Goal: Information Seeking & Learning: Understand process/instructions

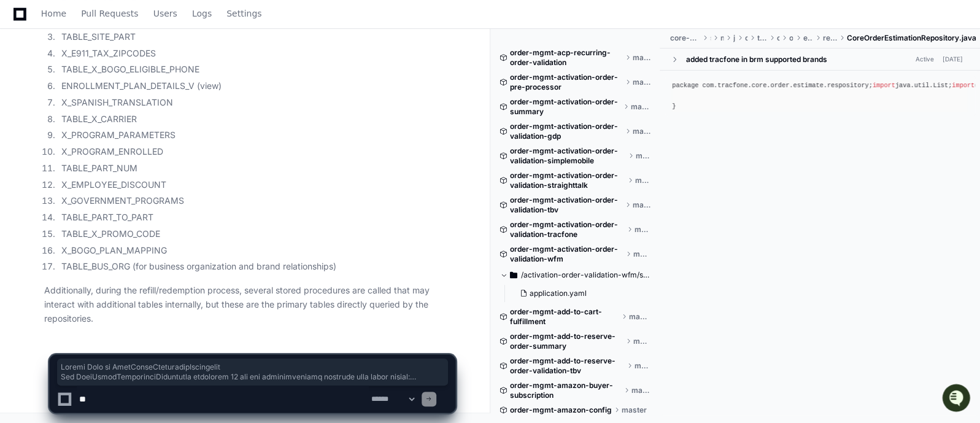
click at [247, 395] on textarea at bounding box center [223, 398] width 292 height 27
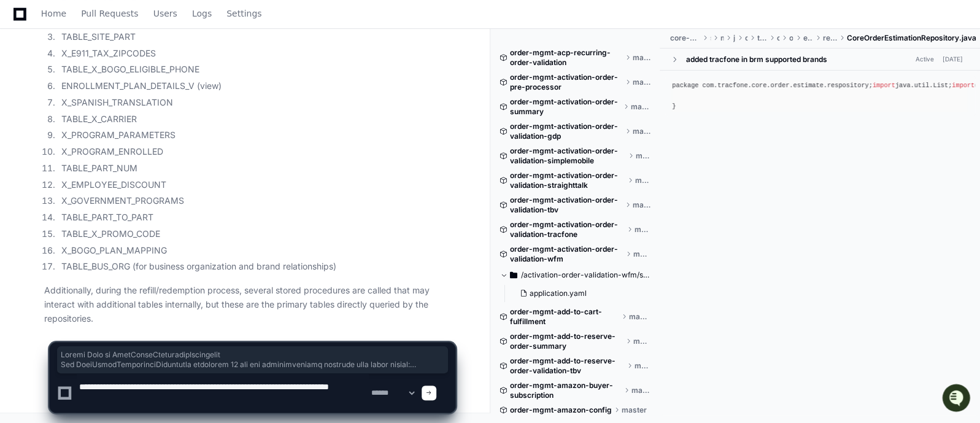
type textarea "**********"
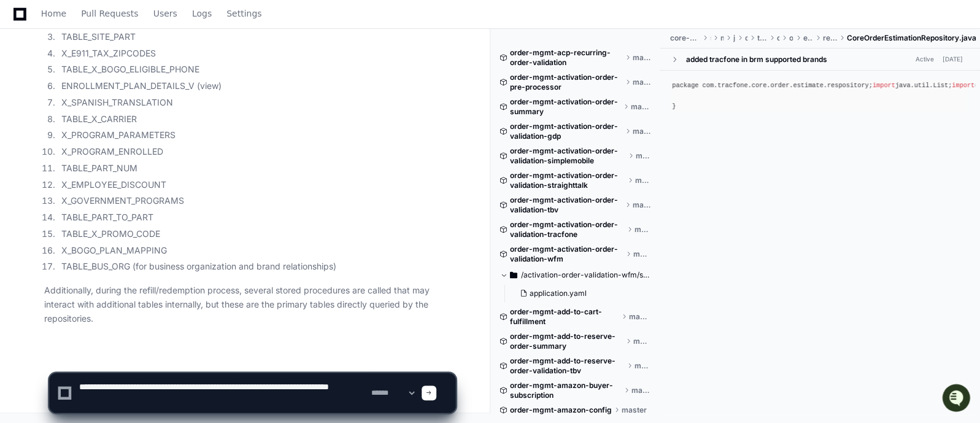
click at [432, 392] on span at bounding box center [429, 393] width 6 height 6
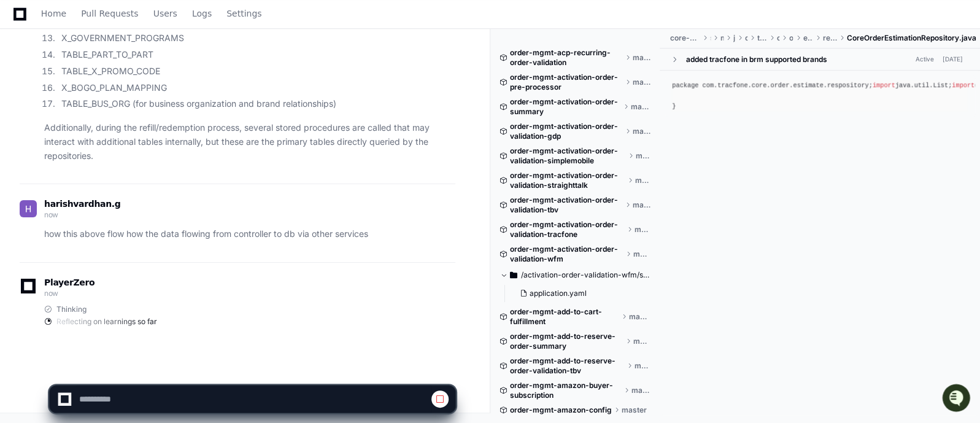
scroll to position [9518, 0]
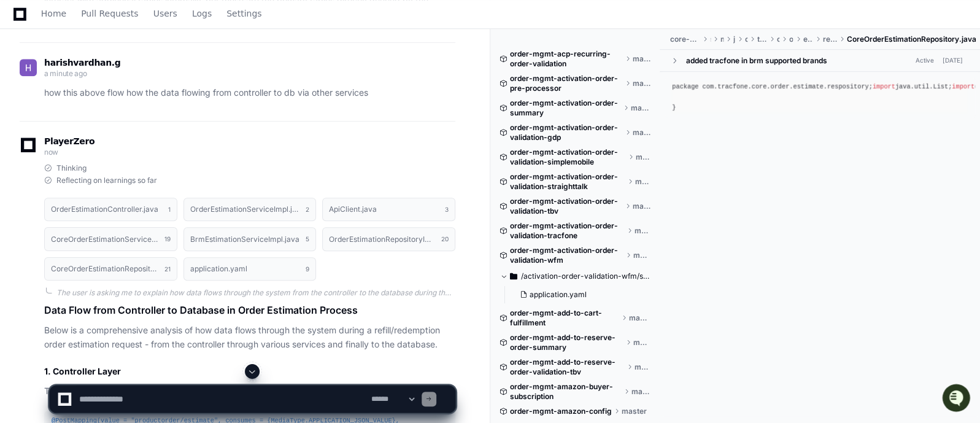
drag, startPoint x: 379, startPoint y: 275, endPoint x: 278, endPoint y: 281, distance: 101.4
click at [278, 158] on div "PlayerZero now" at bounding box center [238, 147] width 436 height 21
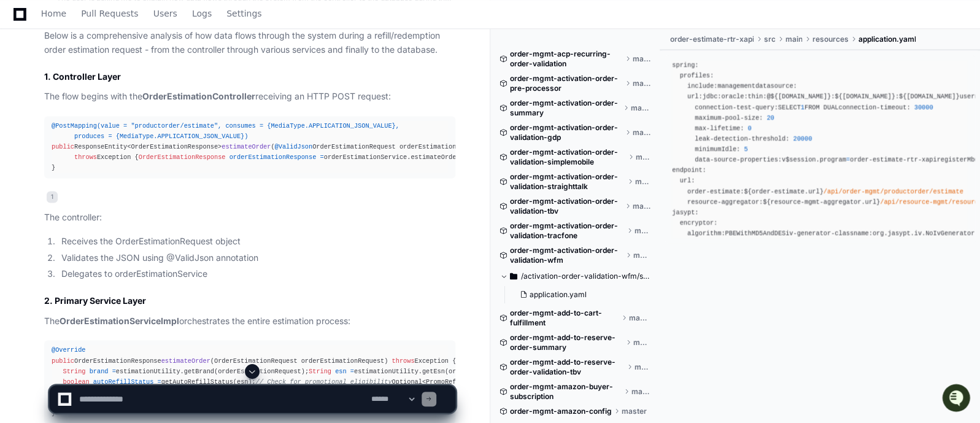
scroll to position [9870, 0]
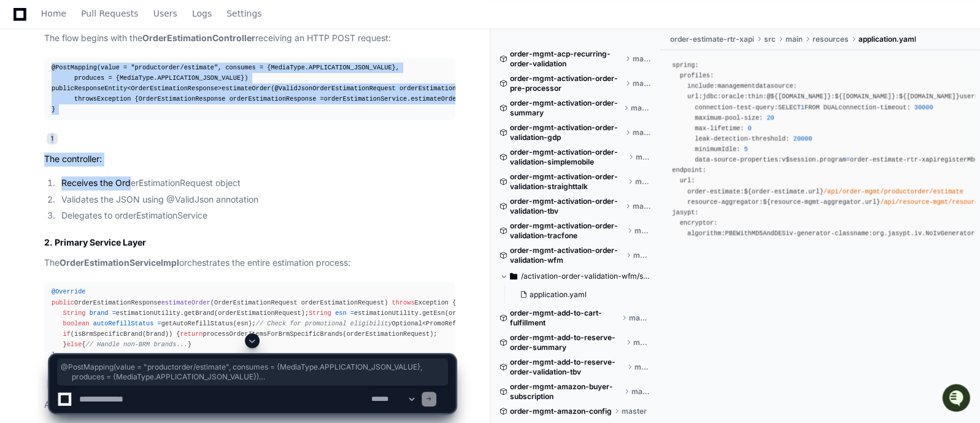
drag, startPoint x: 52, startPoint y: 209, endPoint x: 129, endPoint y: 333, distance: 146.1
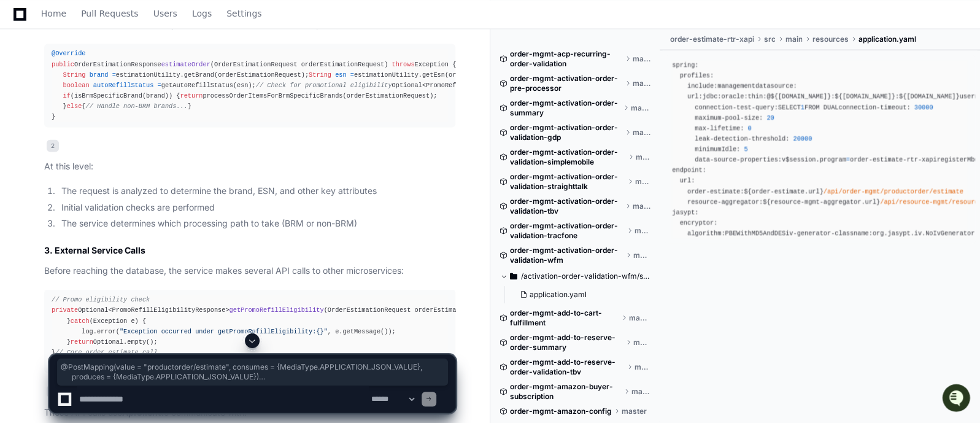
scroll to position [10111, 0]
copy article "@PostMapping(value = "productorder/estimate", consumes = {MediaType.APPLICATION…"
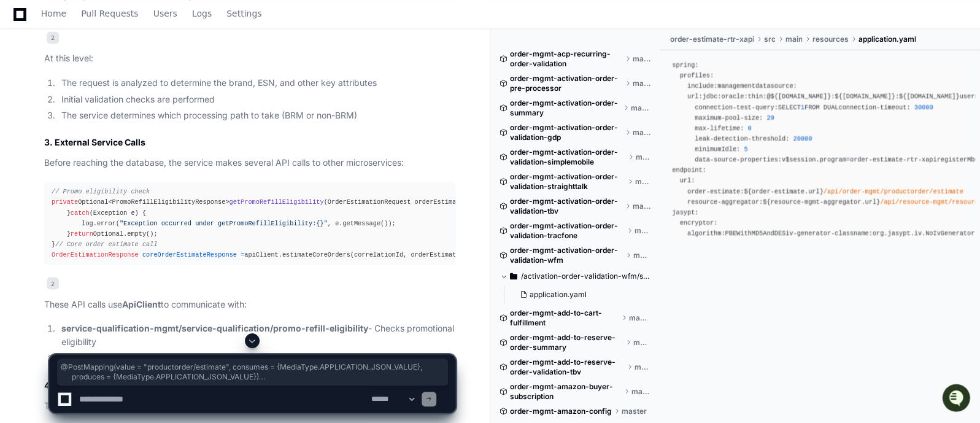
scroll to position [10218, 0]
drag, startPoint x: 55, startPoint y: 56, endPoint x: 70, endPoint y: 301, distance: 245.9
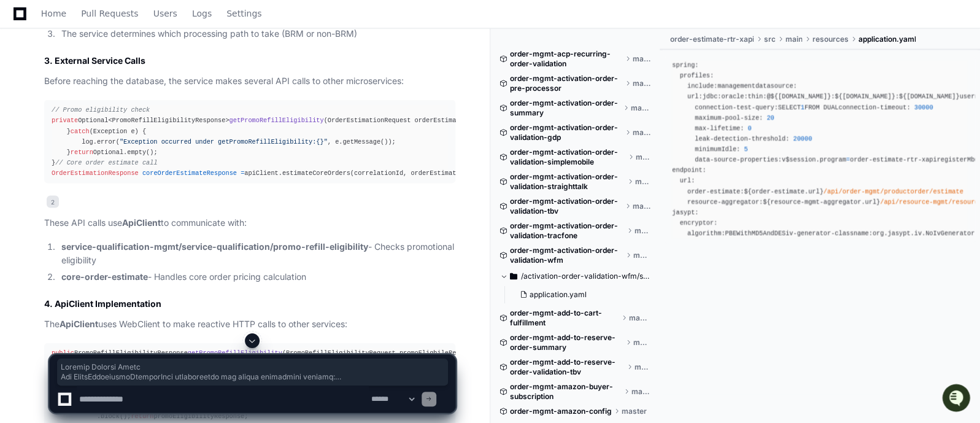
scroll to position [10308, 0]
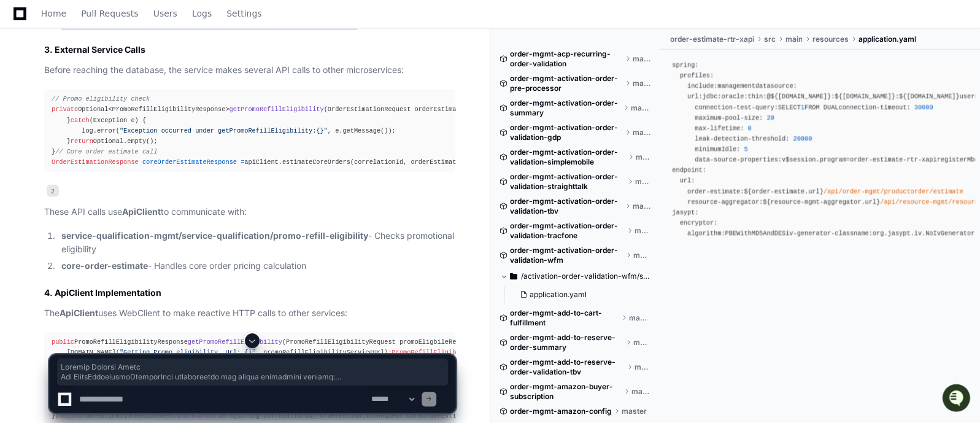
copy article "Primary Service Layer The OrderEstimationServiceImpl orchestrates the entire es…"
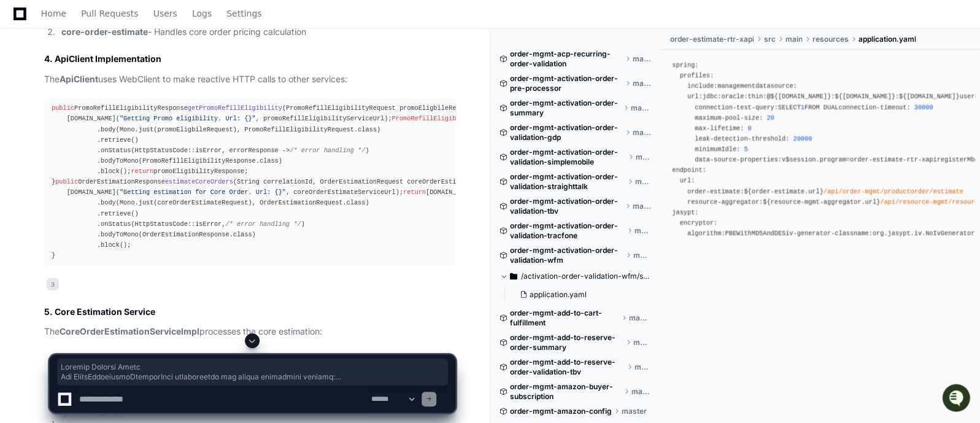
scroll to position [10536, 0]
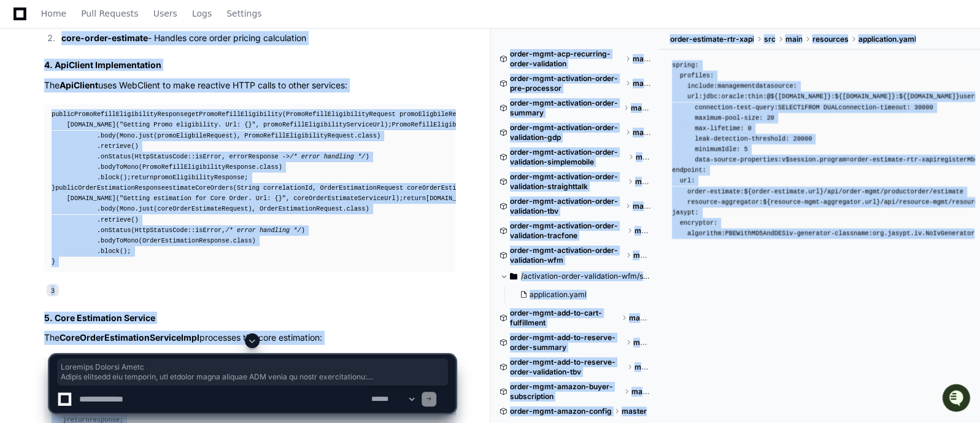
drag, startPoint x: 52, startPoint y: 112, endPoint x: 198, endPoint y: 347, distance: 276.6
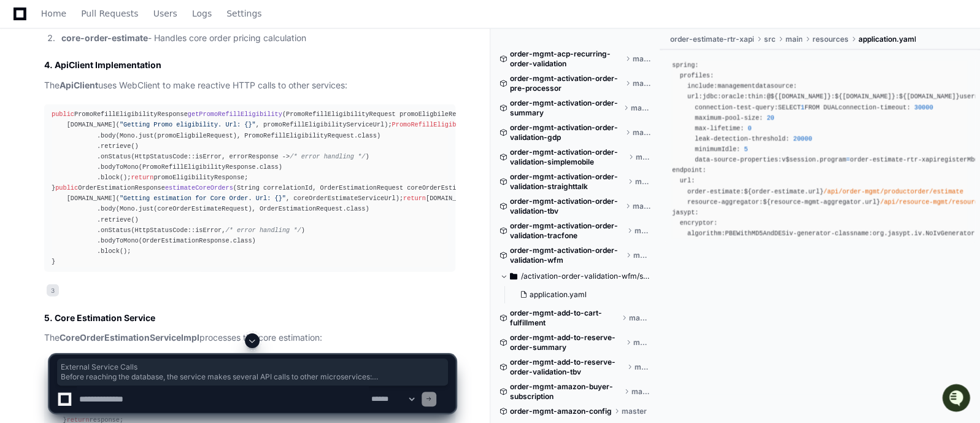
drag, startPoint x: 53, startPoint y: 112, endPoint x: 150, endPoint y: 301, distance: 212.4
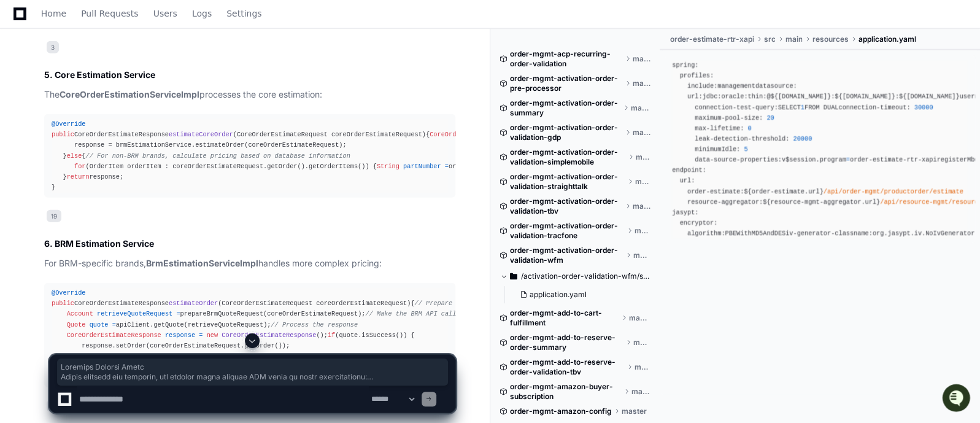
scroll to position [10794, 0]
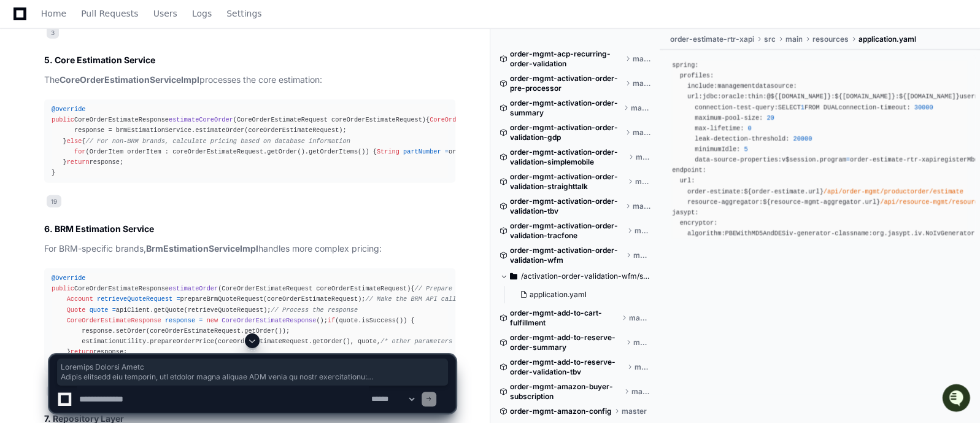
copy article "External Service Calls Before reaching the database, the service makes several …"
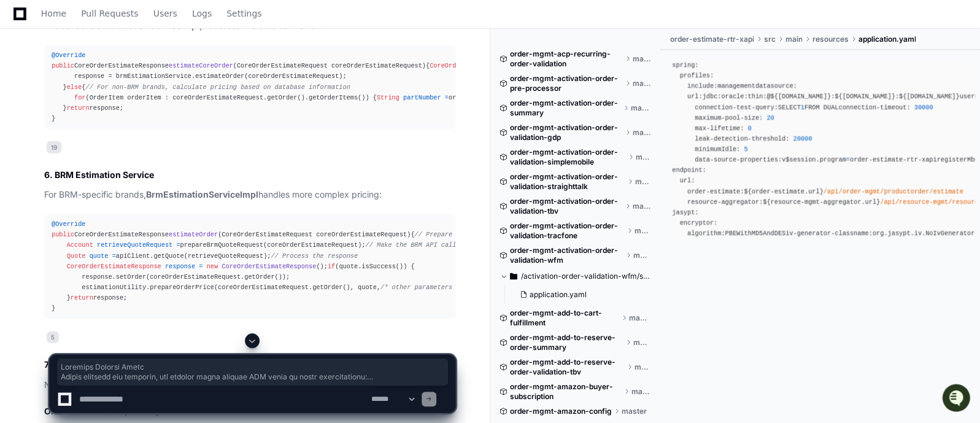
scroll to position [10850, 0]
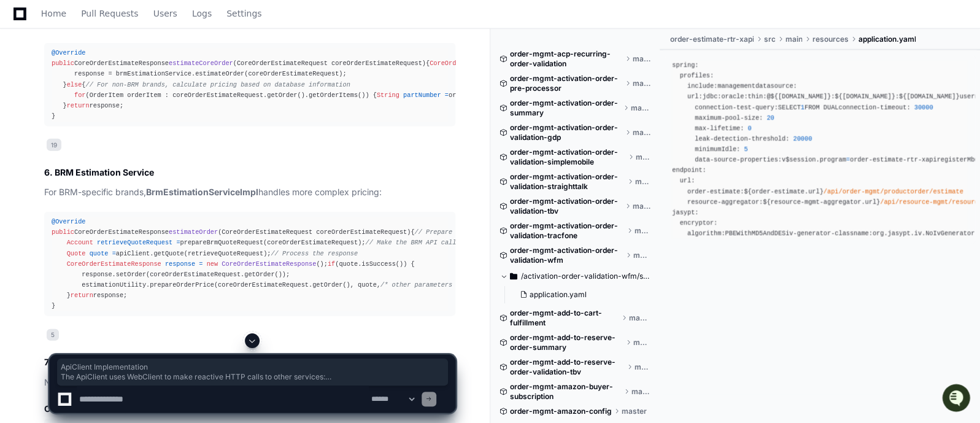
drag, startPoint x: 52, startPoint y: 112, endPoint x: 190, endPoint y: 309, distance: 240.8
click at [190, 309] on article "Data Flow from Controller to Database in Order Estimation Process Below is a co…" at bounding box center [249, 388] width 411 height 2836
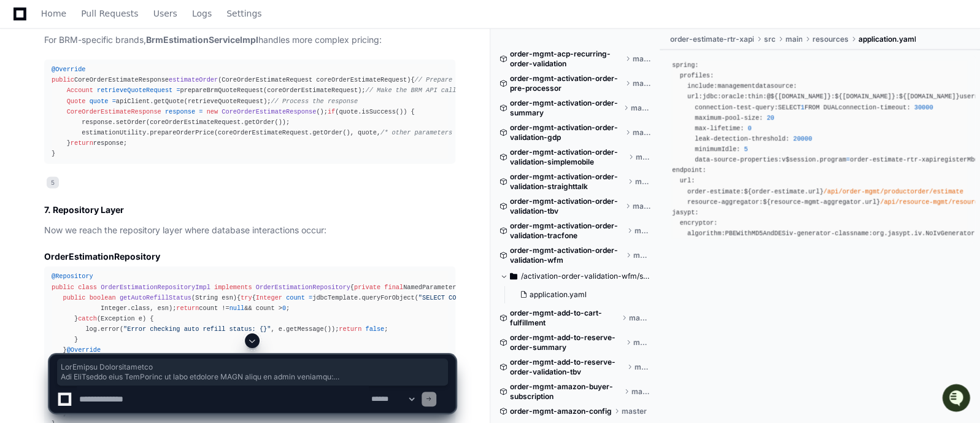
scroll to position [11011, 0]
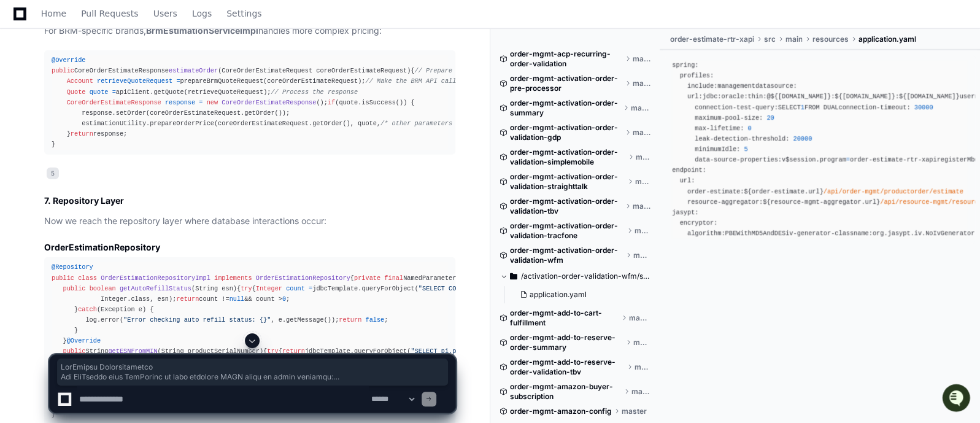
copy article "ApiClient Implementation The ApiClient uses WebClient to make reactive HTTP cal…"
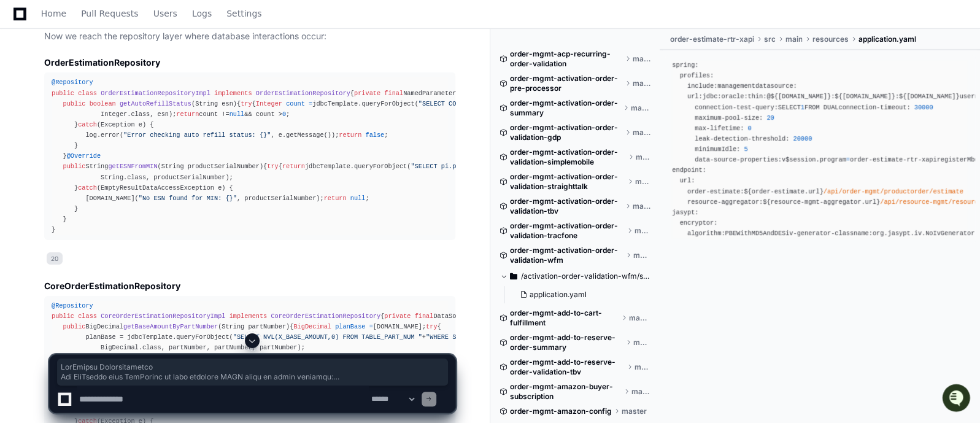
scroll to position [11198, 0]
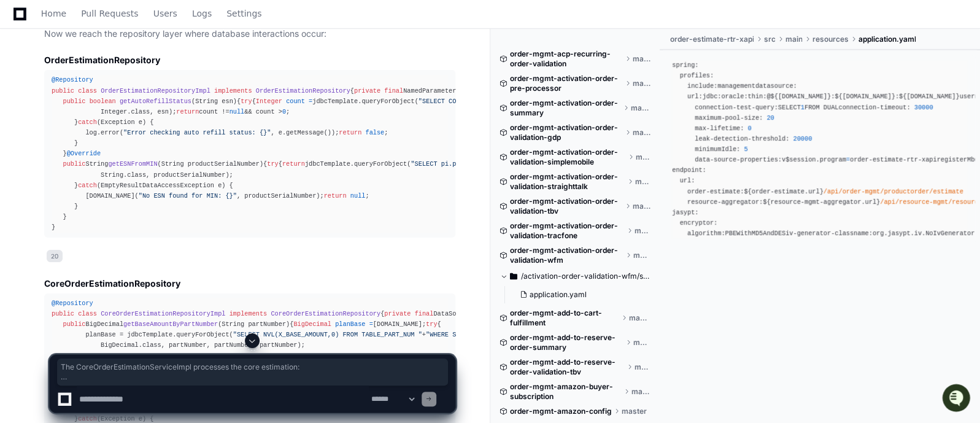
drag, startPoint x: 46, startPoint y: 87, endPoint x: 80, endPoint y: 296, distance: 212.0
click at [80, 296] on article "Data Flow from Controller to Database in Order Estimation Process Below is a co…" at bounding box center [249, 40] width 411 height 2836
copy article "The CoreOrderEstimationServiceImpl processes the core estimation: @Override pub…"
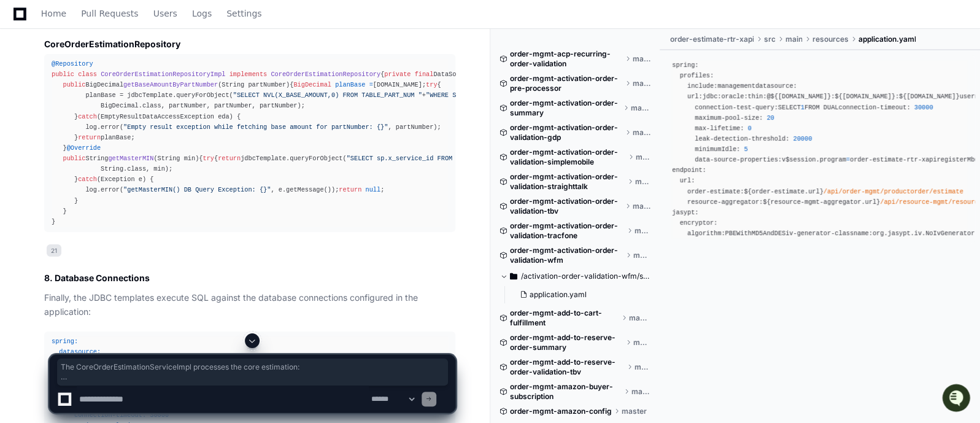
scroll to position [11460, 0]
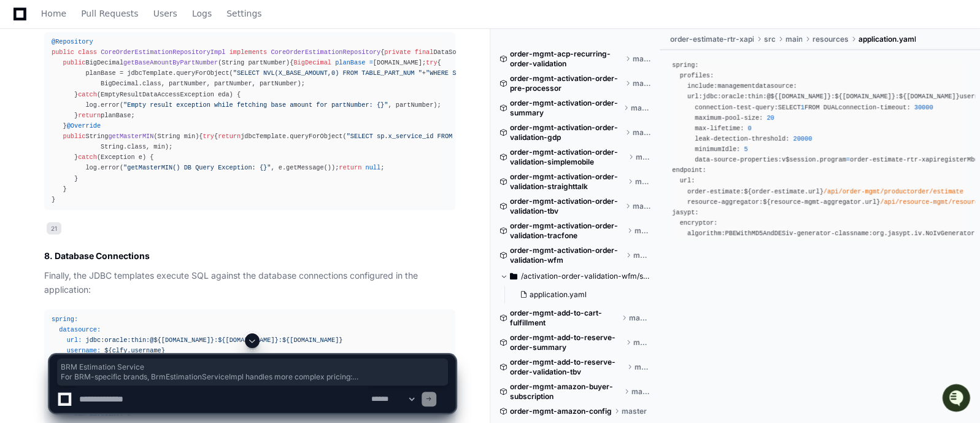
drag, startPoint x: 52, startPoint y: 79, endPoint x: 73, endPoint y: 300, distance: 221.9
copy article "BRM Estimation Service For BRM-specific brands, BrmEstimationServiceImpl handle…"
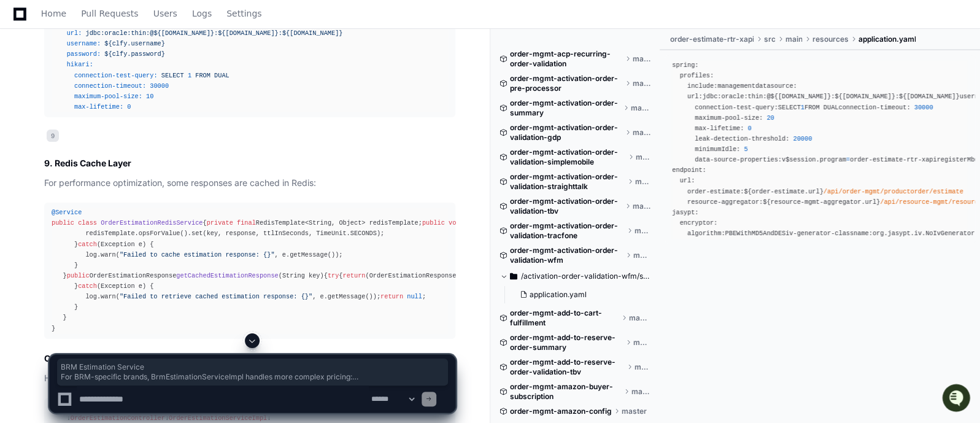
scroll to position [11757, 0]
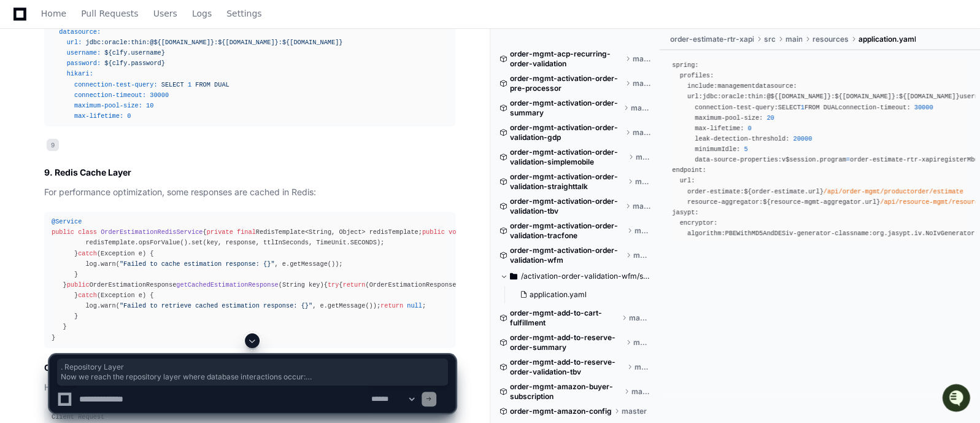
drag, startPoint x: 49, startPoint y: 54, endPoint x: 98, endPoint y: 284, distance: 235.2
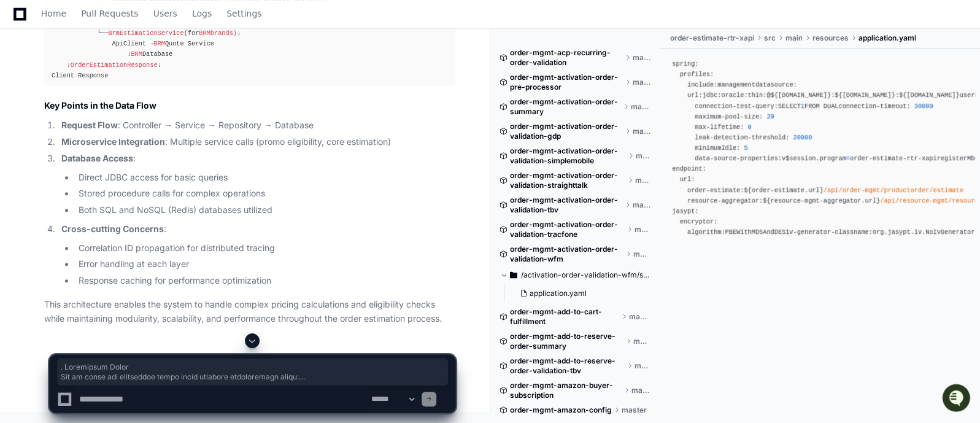
scroll to position [12542, 0]
copy article ". Repository Layer Now we reach the repository layer where database interaction…"
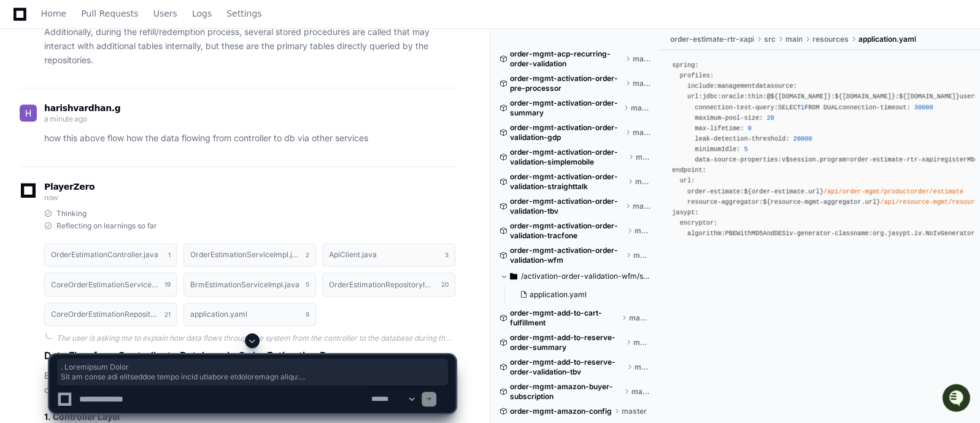
scroll to position [9460, 0]
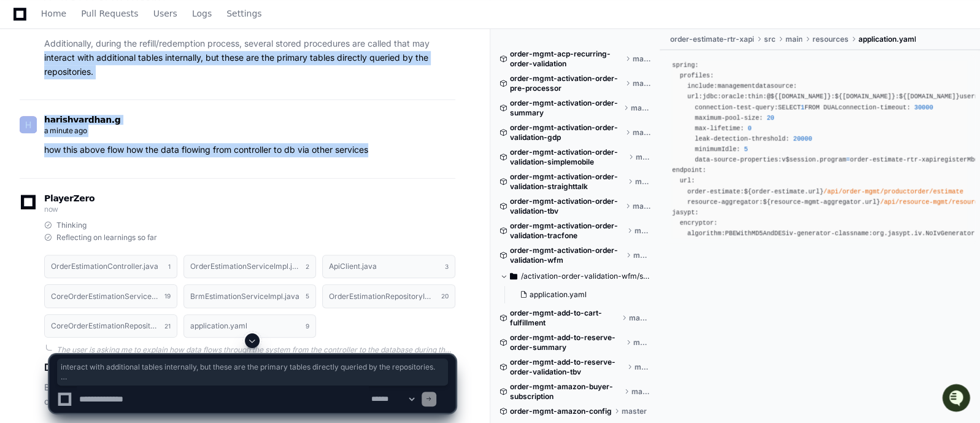
drag, startPoint x: 39, startPoint y: 194, endPoint x: 372, endPoint y: 291, distance: 346.2
click at [283, 137] on div "[PERSON_NAME] minute ago" at bounding box center [238, 126] width 436 height 21
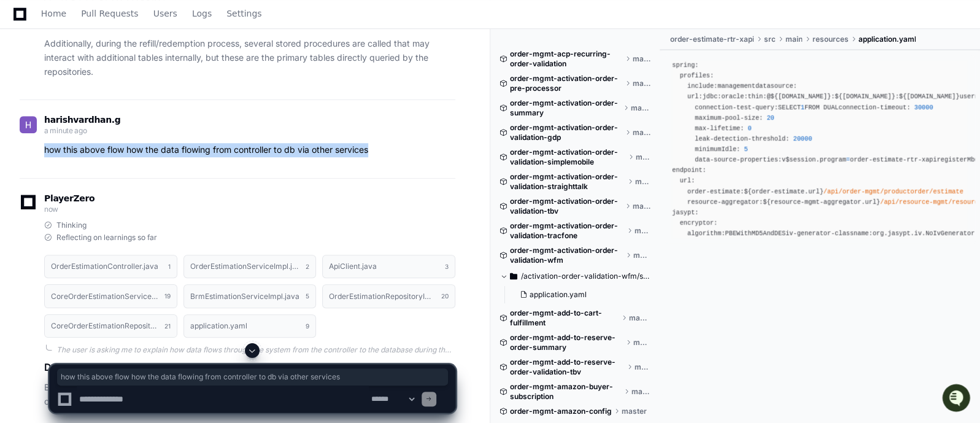
drag, startPoint x: 380, startPoint y: 291, endPoint x: 43, endPoint y: 291, distance: 336.8
click at [43, 157] on div "how this above flow how the data flowing from controller to db via other servic…" at bounding box center [238, 150] width 436 height 14
copy p "how this above flow how the data flowing from controller to db via other servic…"
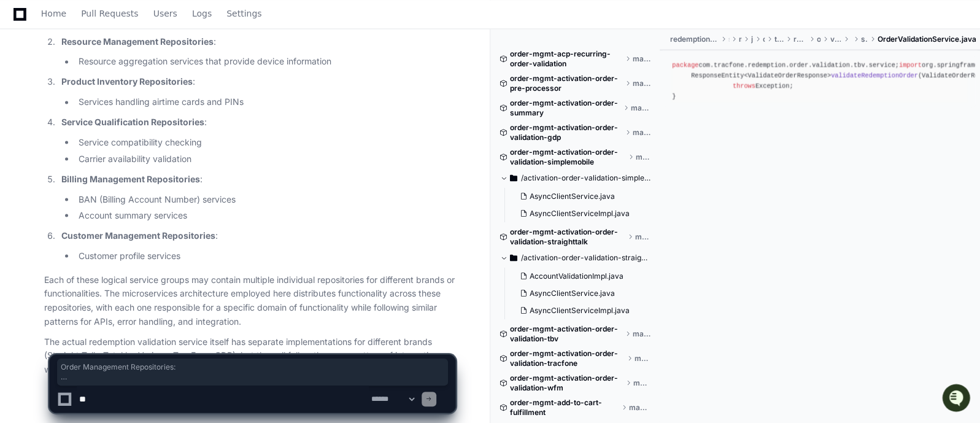
click at [215, 399] on textarea at bounding box center [223, 398] width 292 height 27
type textarea "*"
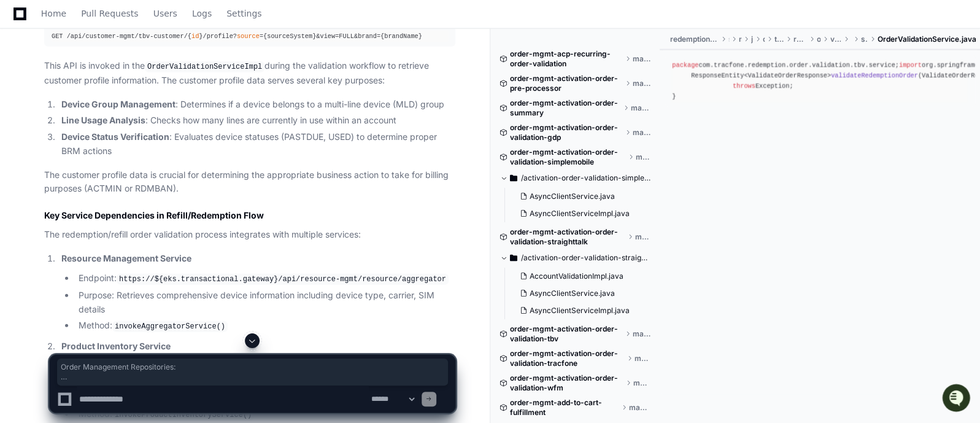
scroll to position [1557, 0]
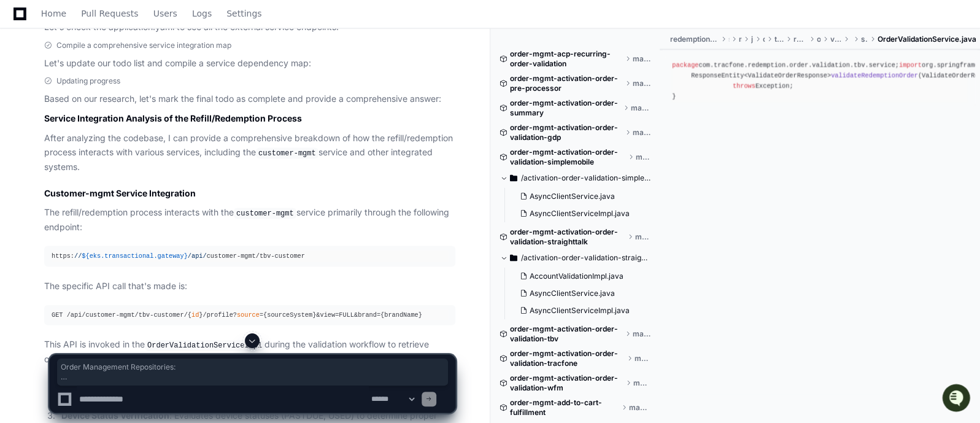
click at [199, 395] on textarea at bounding box center [223, 398] width 292 height 27
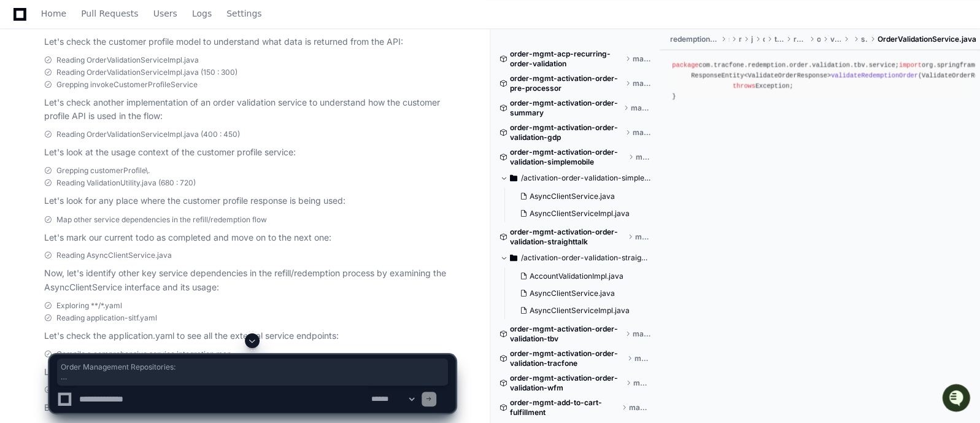
scroll to position [1248, 0]
click at [215, 396] on textarea at bounding box center [223, 398] width 292 height 27
paste textarea "**********"
type textarea "**********"
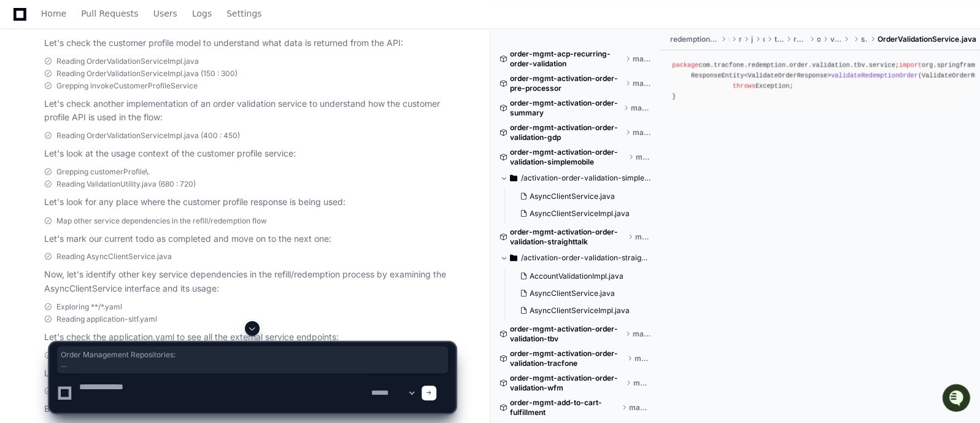
scroll to position [0, 0]
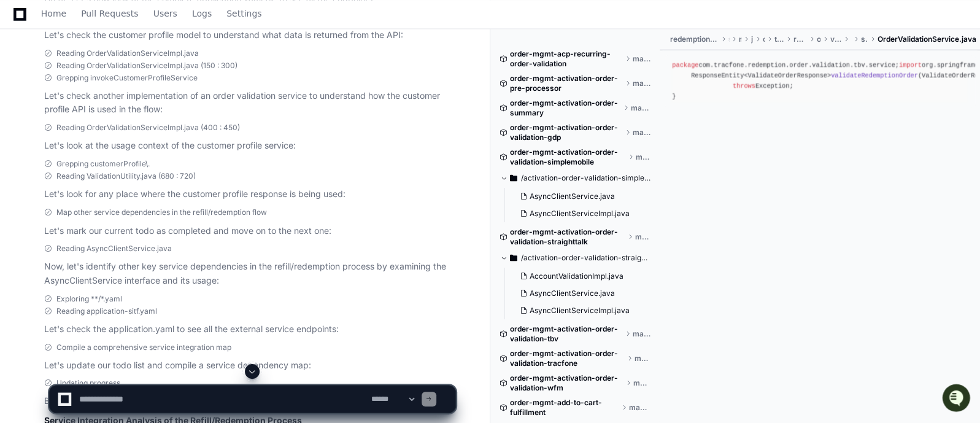
click at [257, 374] on span at bounding box center [252, 371] width 10 height 10
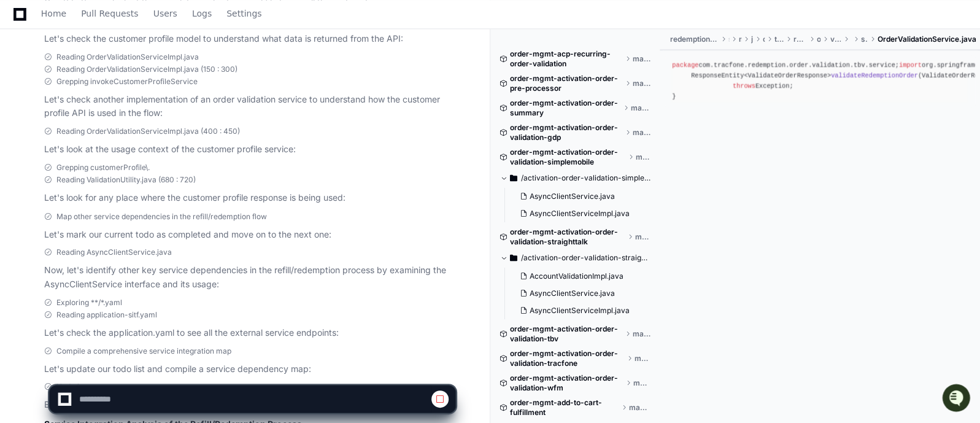
scroll to position [4635, 0]
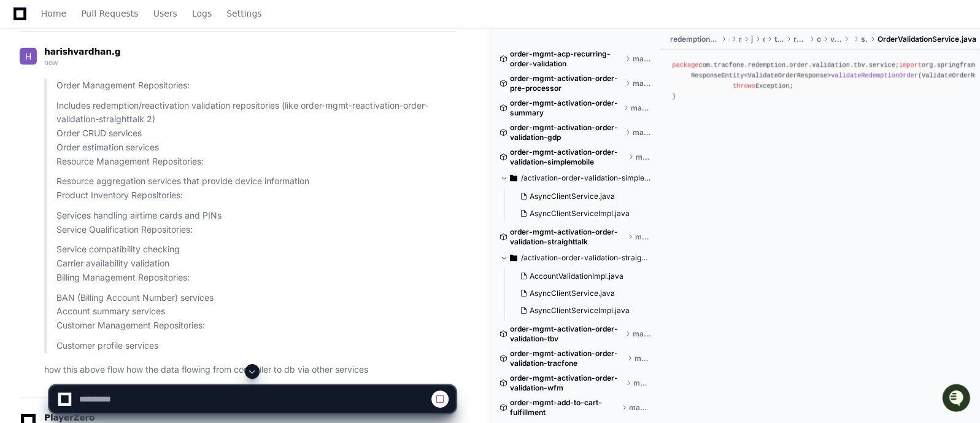
click at [257, 374] on span at bounding box center [252, 371] width 10 height 10
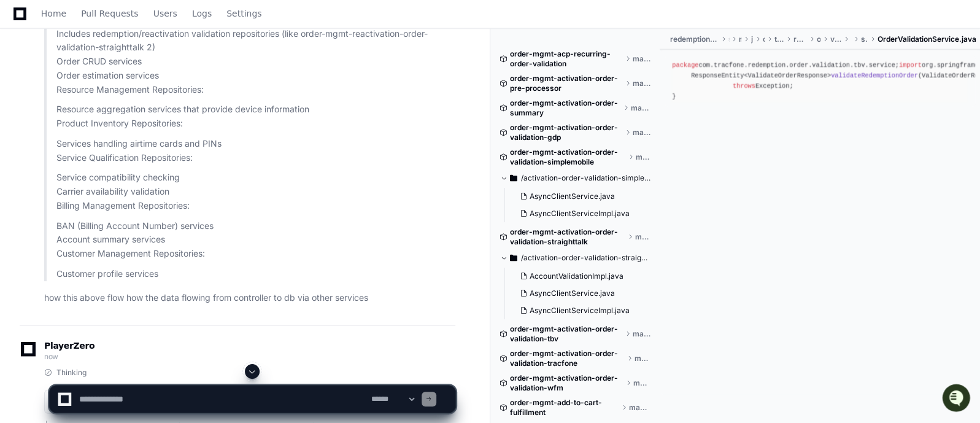
click at [257, 374] on span at bounding box center [252, 371] width 10 height 10
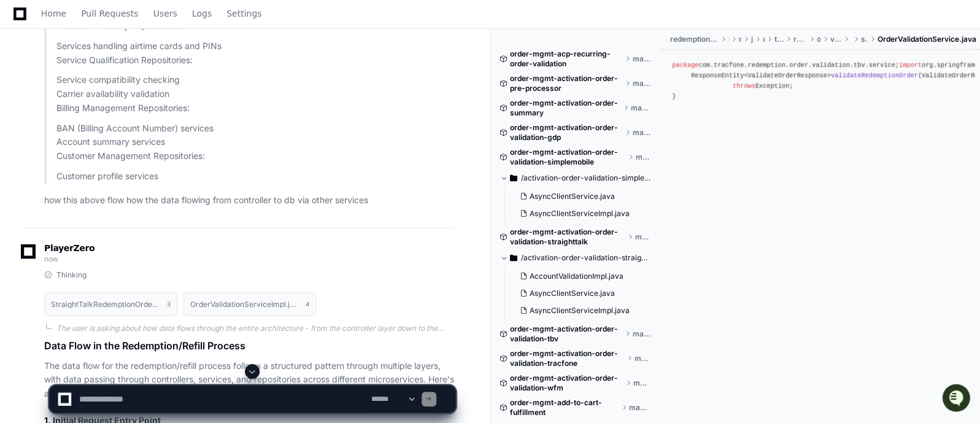
scroll to position [4815, 0]
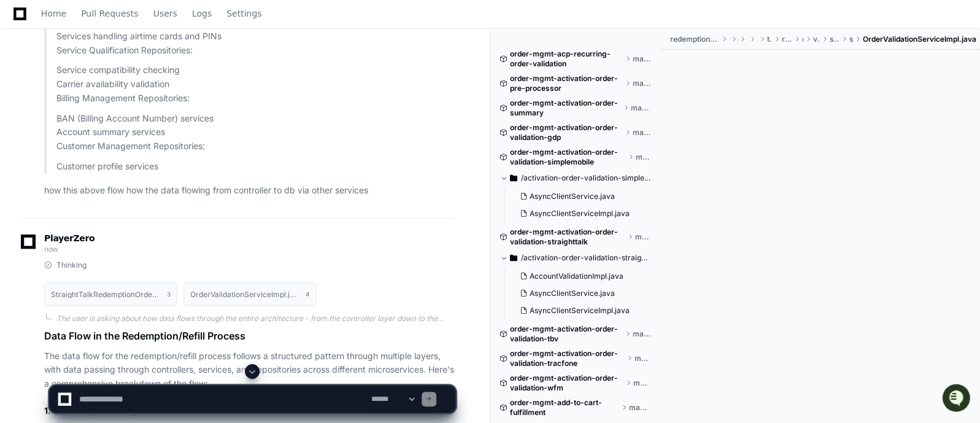
click at [175, 394] on textarea at bounding box center [223, 398] width 292 height 27
click at [187, 396] on textarea at bounding box center [223, 398] width 292 height 27
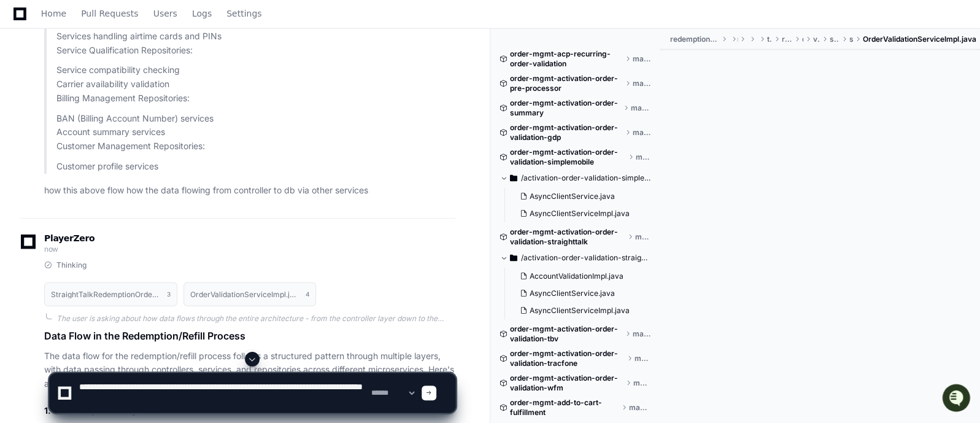
scroll to position [4, 0]
paste textarea "**********"
type textarea "**********"
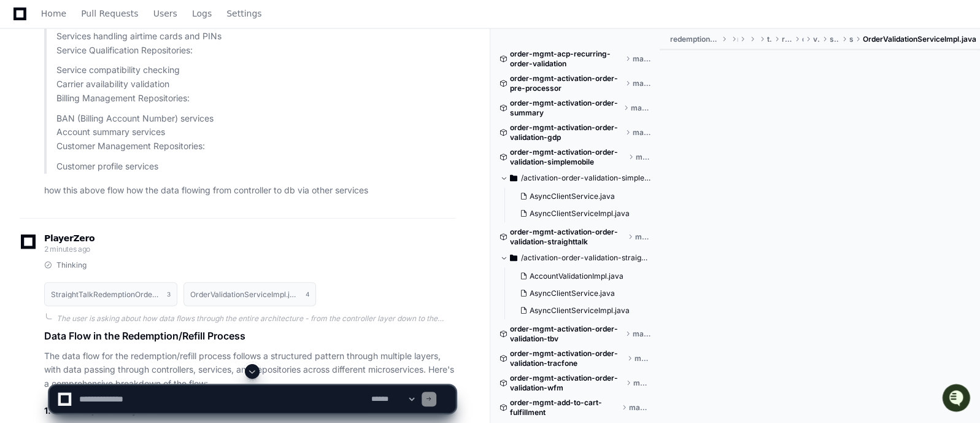
scroll to position [0, 0]
click at [445, 349] on p "The data flow for the redemption/refill process follows a structured pattern th…" at bounding box center [249, 370] width 411 height 42
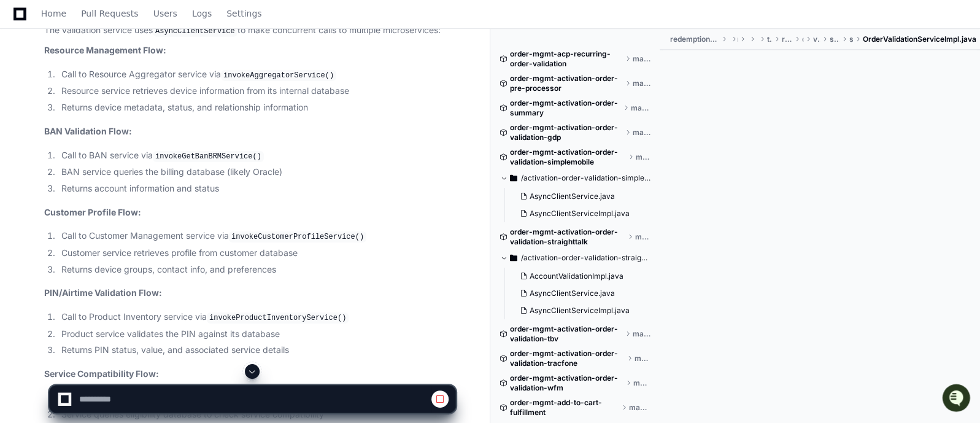
scroll to position [5423, 0]
click at [445, 365] on p "Service Compatibility Flow:" at bounding box center [249, 372] width 411 height 14
click at [254, 371] on span at bounding box center [252, 371] width 10 height 10
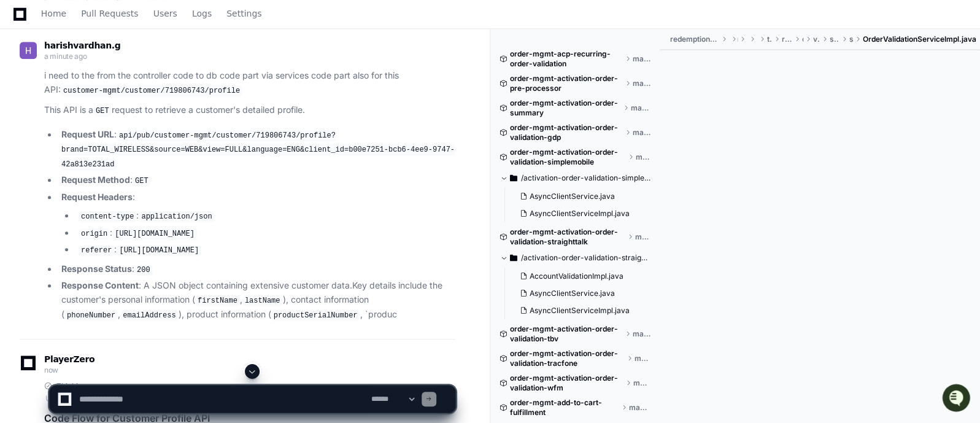
click at [254, 371] on span at bounding box center [252, 371] width 10 height 10
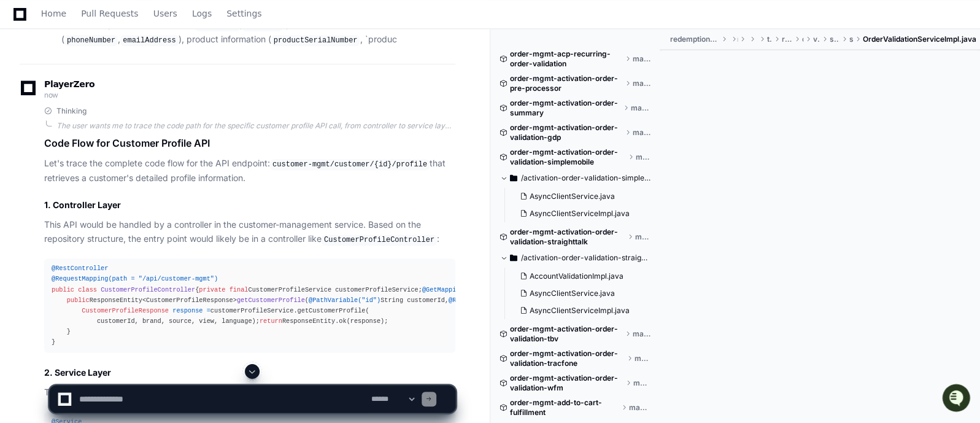
scroll to position [6875, 0]
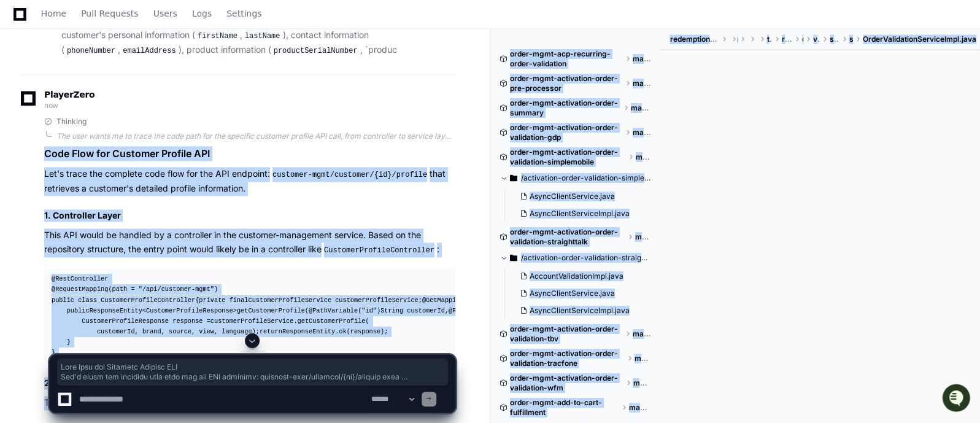
drag, startPoint x: 41, startPoint y: 90, endPoint x: 341, endPoint y: 339, distance: 389.9
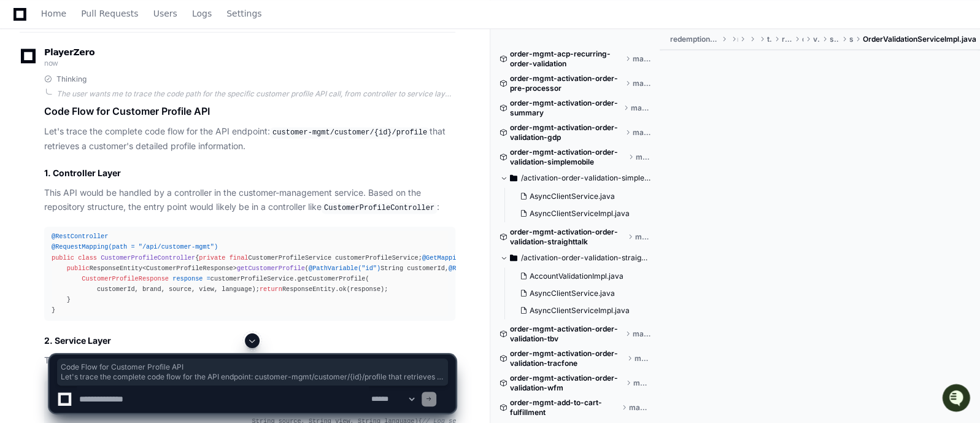
scroll to position [6964, 0]
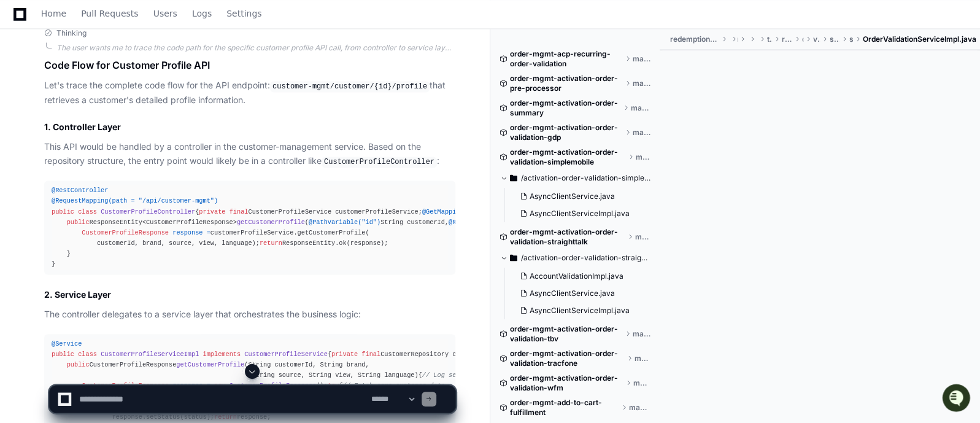
click at [38, 161] on div "Thinking The user wants me to trace the code path for the specific customer pro…" at bounding box center [238, 356] width 436 height 657
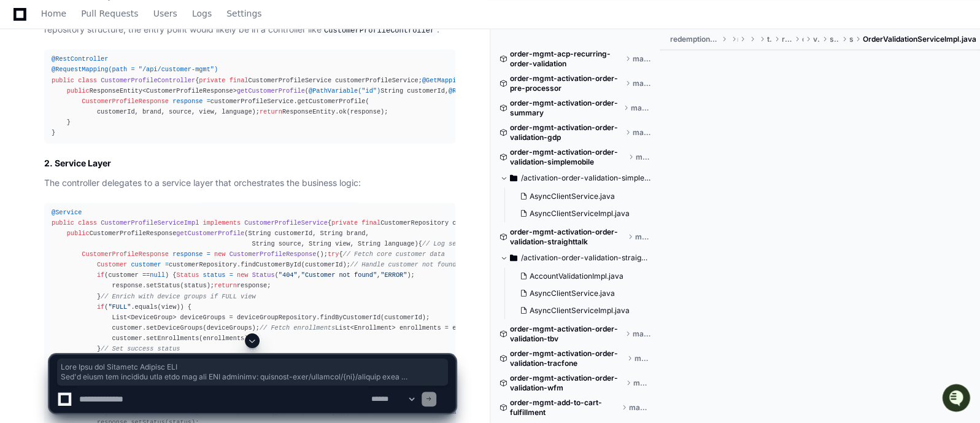
scroll to position [7092, 0]
click at [153, 258] on article "Code Flow for Customer Profile API Let's trace the complete code flow for the A…" at bounding box center [249, 353] width 411 height 848
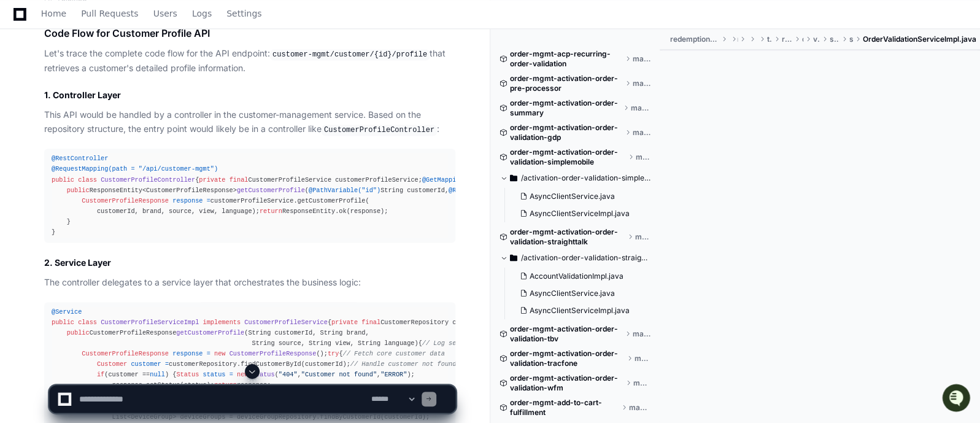
scroll to position [6991, 0]
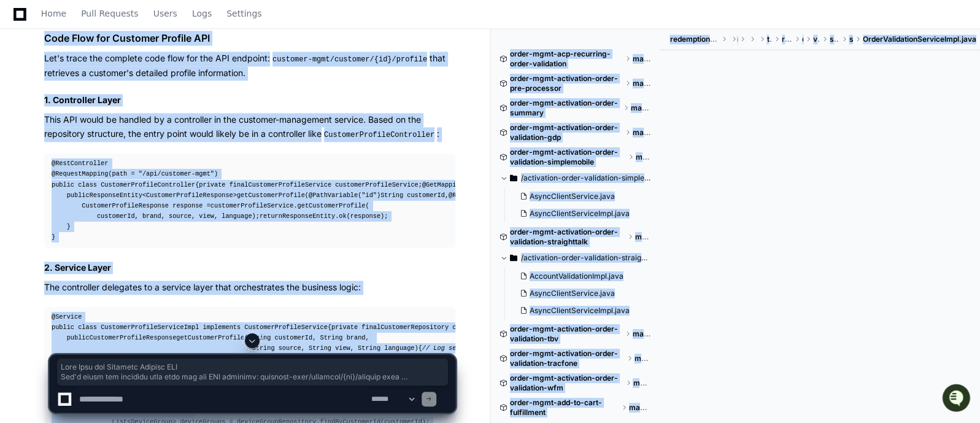
click at [61, 336] on div at bounding box center [252, 340] width 407 height 15
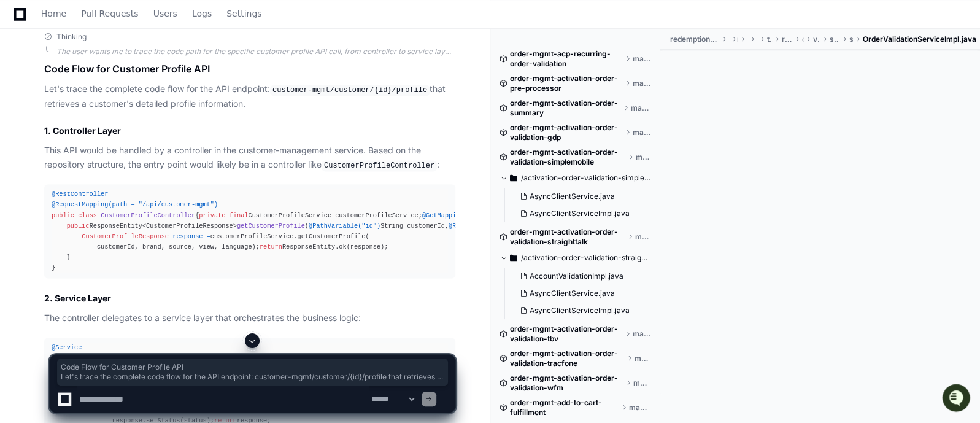
scroll to position [6970, 0]
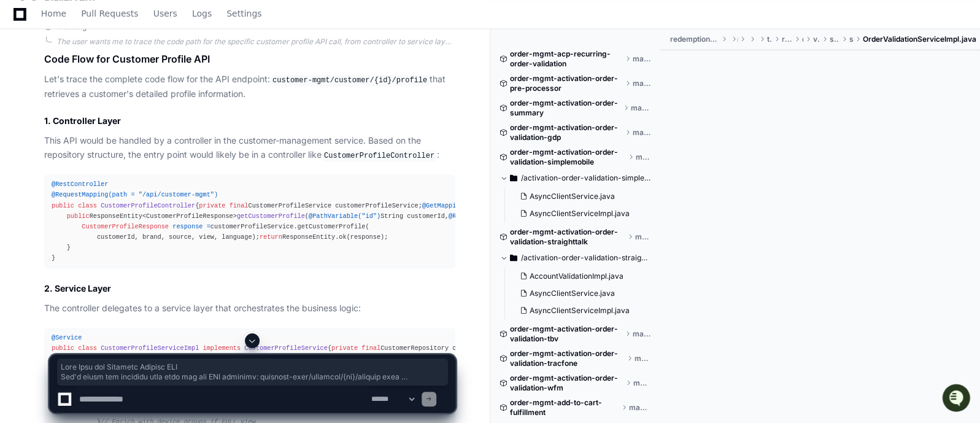
click at [250, 337] on span at bounding box center [252, 341] width 10 height 10
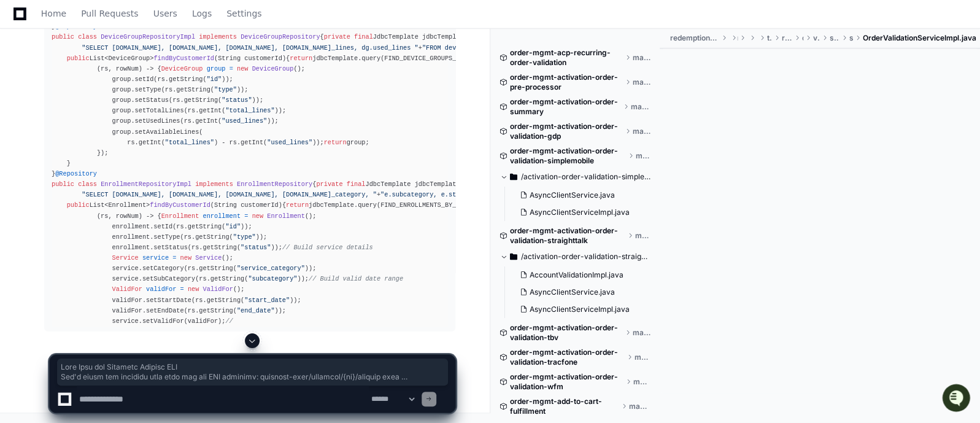
click at [250, 337] on span at bounding box center [252, 341] width 10 height 10
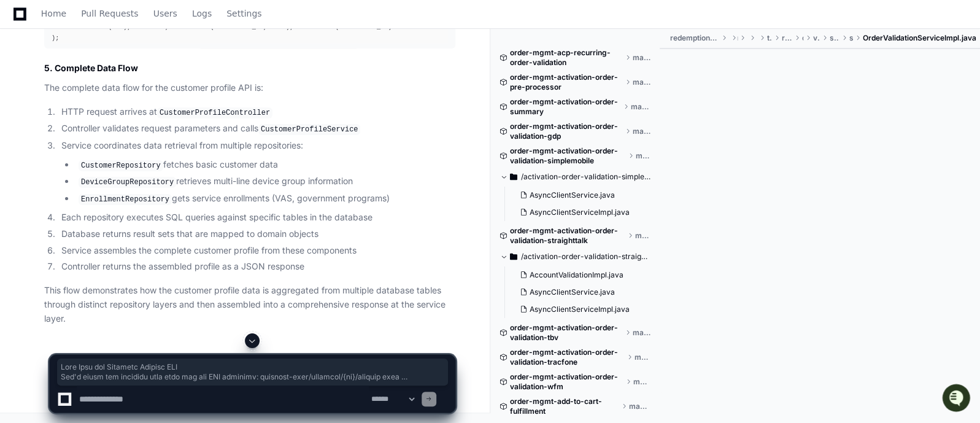
click at [250, 337] on span at bounding box center [252, 341] width 10 height 10
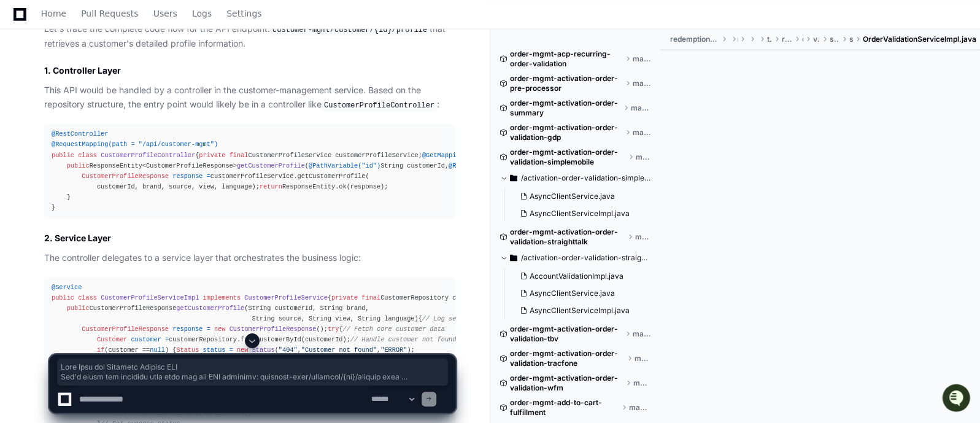
scroll to position [7021, 0]
click at [77, 129] on span "@RestController" at bounding box center [80, 132] width 56 height 7
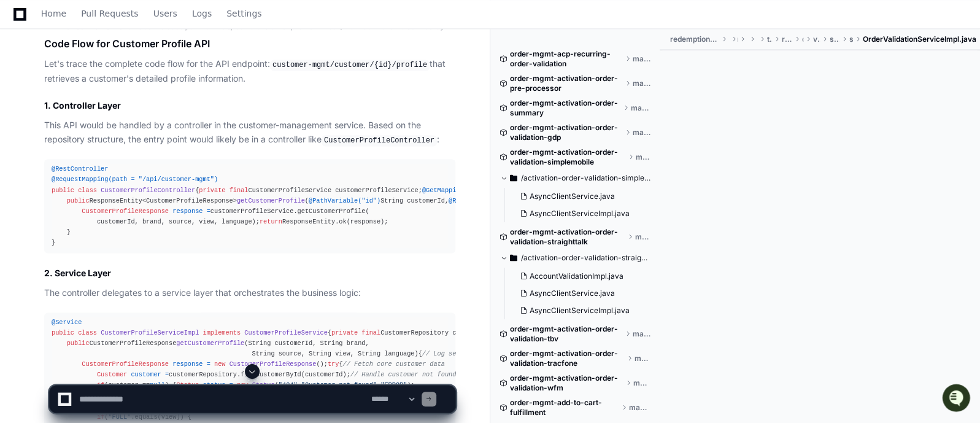
scroll to position [6984, 0]
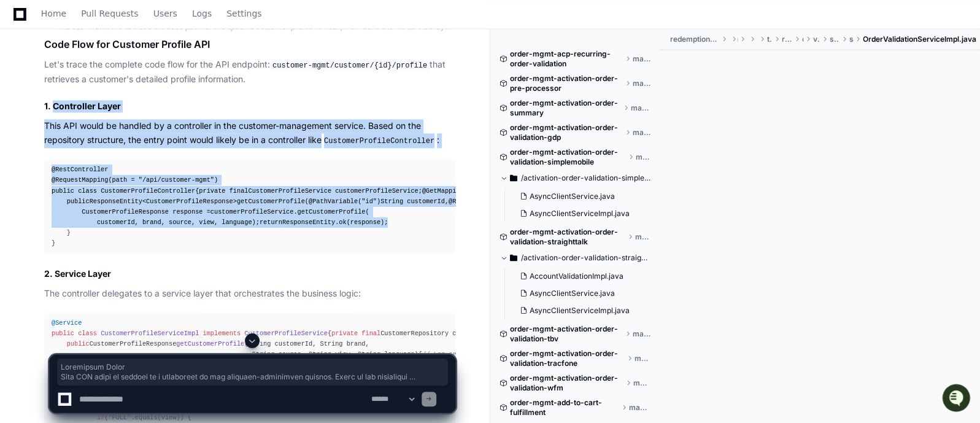
drag, startPoint x: 52, startPoint y: 42, endPoint x: 196, endPoint y: 326, distance: 318.3
copy article "Controller Layer This API would be handled by a controller in the customer-mana…"
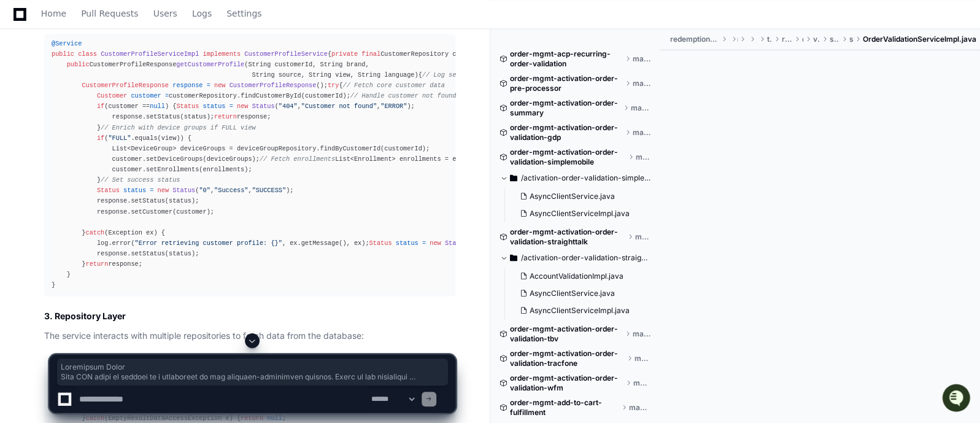
scroll to position [7265, 0]
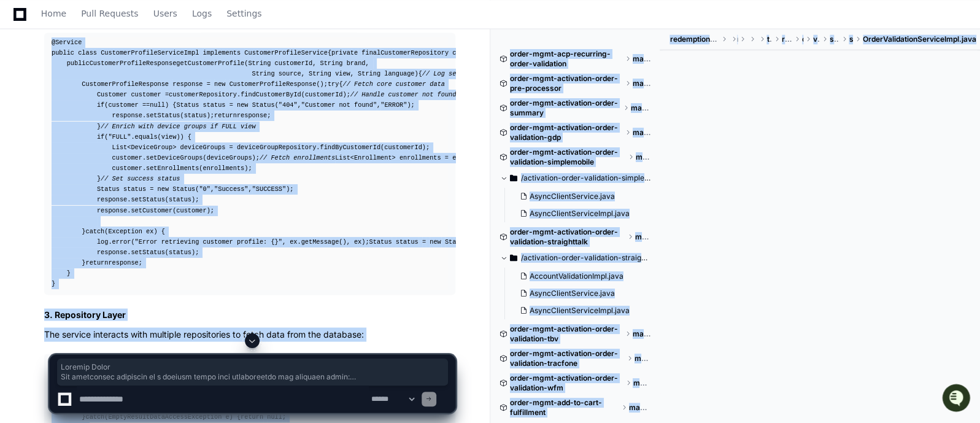
drag, startPoint x: 52, startPoint y: 94, endPoint x: 122, endPoint y: 334, distance: 249.9
click at [122, 334] on div at bounding box center [252, 340] width 407 height 15
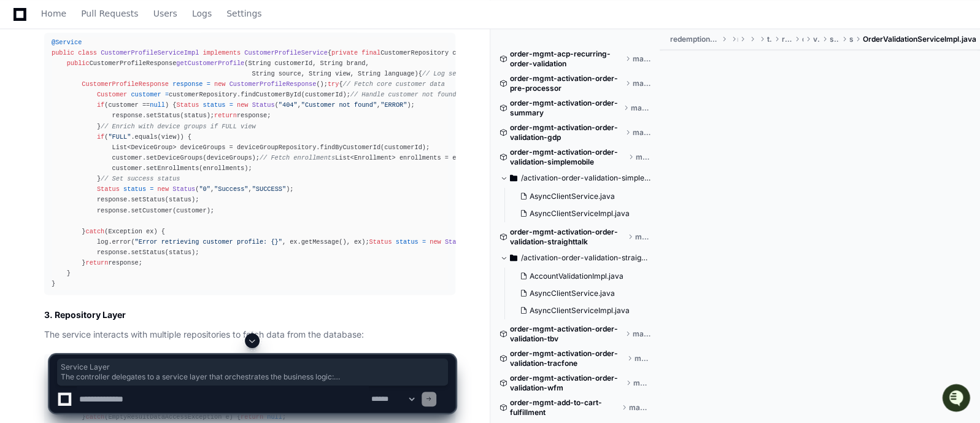
drag, startPoint x: 51, startPoint y: 96, endPoint x: 93, endPoint y: 321, distance: 229.1
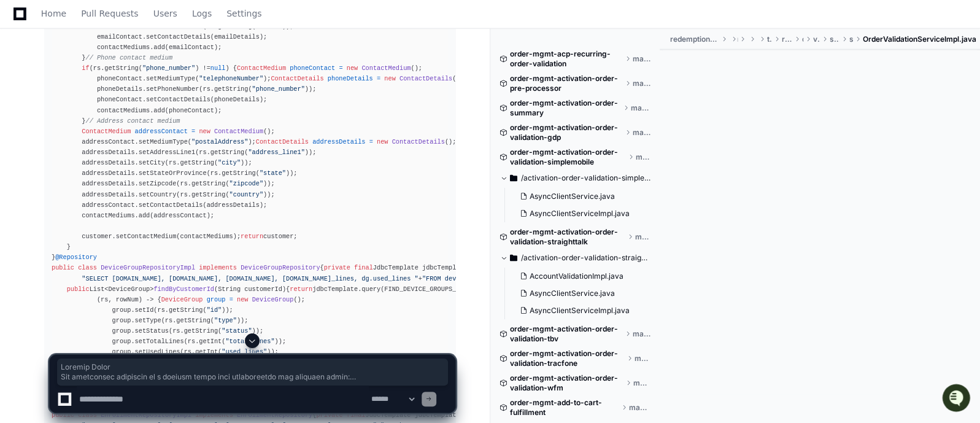
scroll to position [7740, 0]
copy article "Service Layer The controller delegates to a service layer that orchestrates the…"
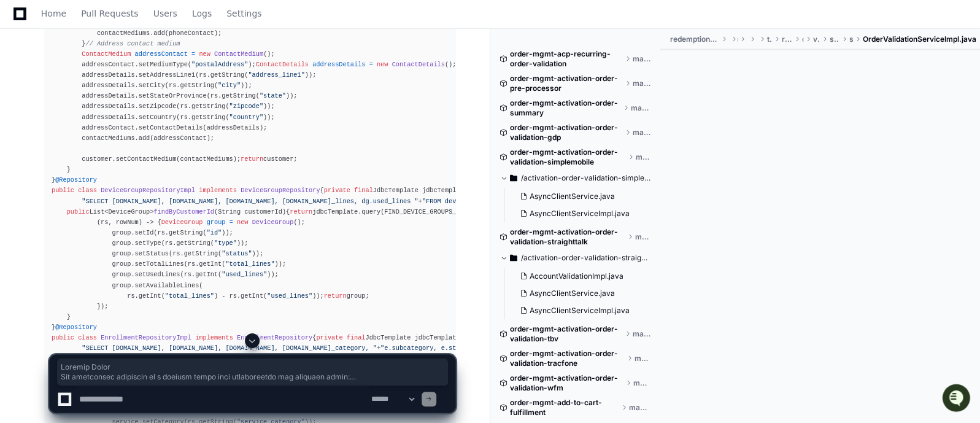
scroll to position [7824, 0]
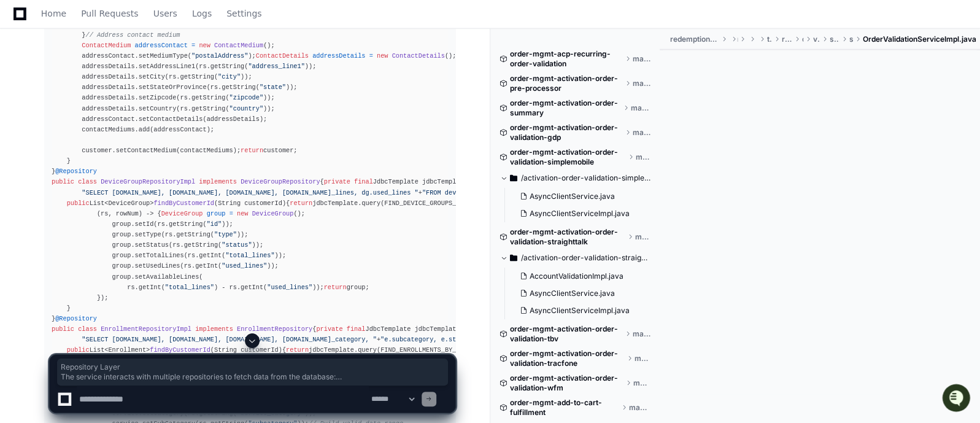
drag, startPoint x: 54, startPoint y: 137, endPoint x: 98, endPoint y: 269, distance: 138.3
click at [98, 269] on article "Code Flow for Customer Profile API Let's trace the complete code flow for the A…" at bounding box center [249, 235] width 411 height 2077
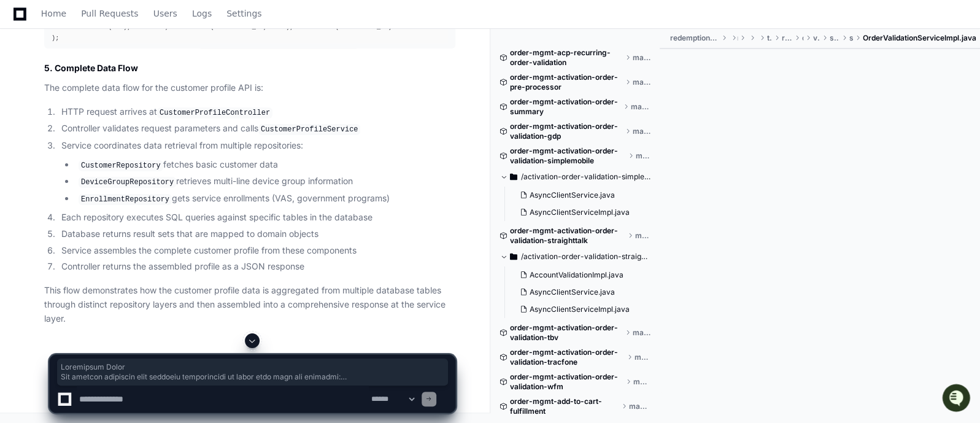
scroll to position [9233, 0]
copy article "Repository Layer The service interacts with multiple repositories to fetch data…"
drag, startPoint x: 55, startPoint y: 125, endPoint x: 95, endPoint y: 299, distance: 178.9
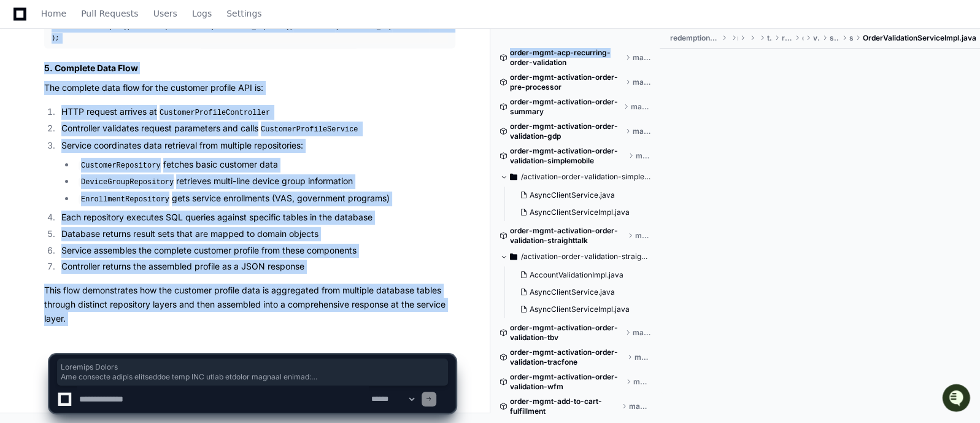
scroll to position [10073, 0]
copy div "Database Schema The database schema supporting this API would include several t…"
click at [417, 147] on li "Service coordinates data retrieval from multiple repositories: CustomerReposito…" at bounding box center [257, 172] width 398 height 67
